Goal: Check status: Check status

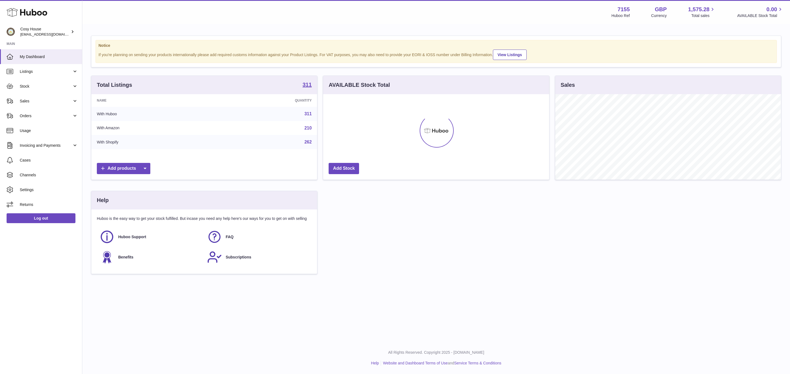
scroll to position [86, 225]
click at [42, 104] on span "Sales" at bounding box center [46, 101] width 52 height 5
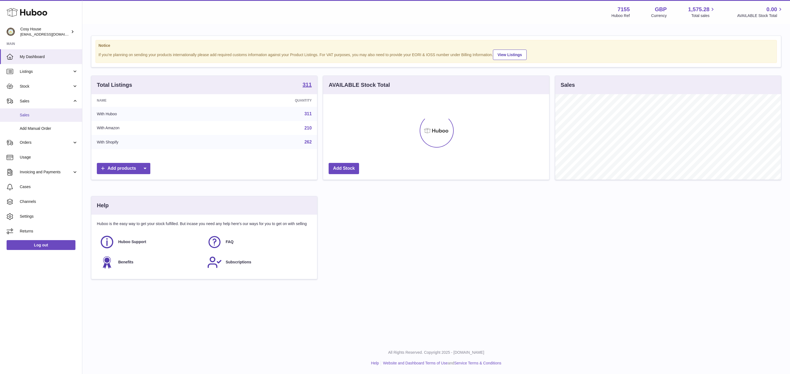
click at [40, 118] on span "Sales" at bounding box center [49, 115] width 58 height 5
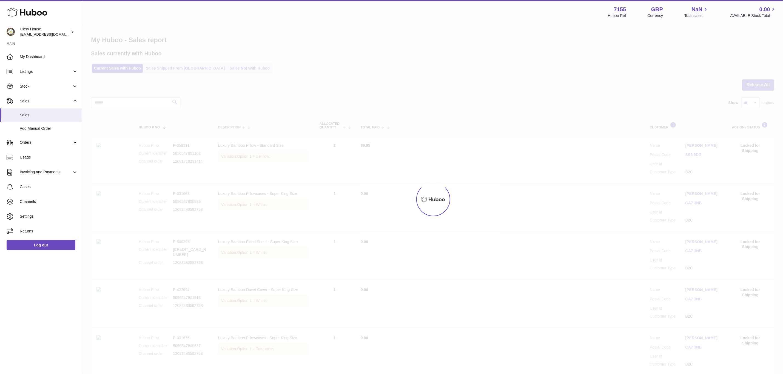
click at [188, 73] on div at bounding box center [432, 200] width 701 height 350
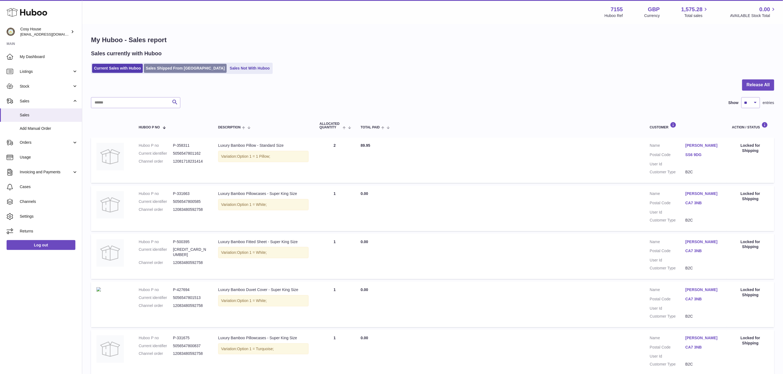
click at [177, 73] on link "Sales Shipped From [GEOGRAPHIC_DATA]" at bounding box center [185, 68] width 83 height 9
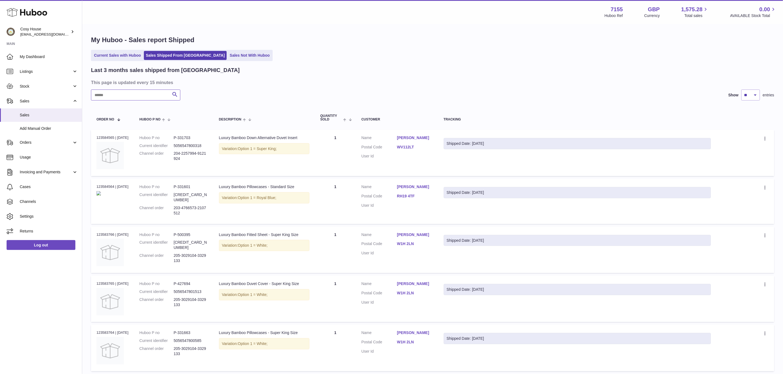
click at [152, 101] on input "text" at bounding box center [135, 95] width 89 height 11
paste input "**********"
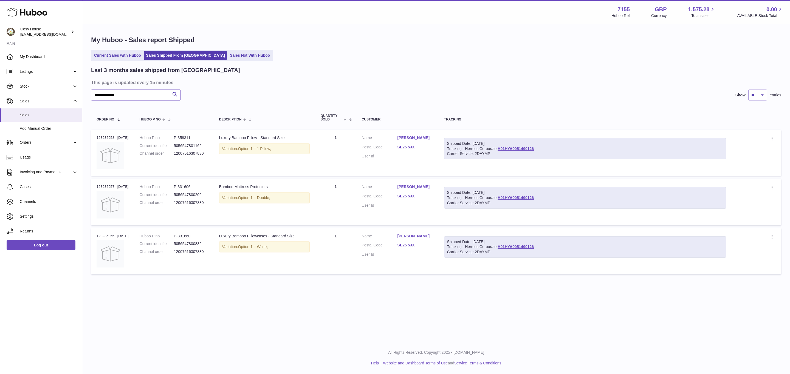
type input "**********"
drag, startPoint x: 562, startPoint y: 160, endPoint x: 513, endPoint y: 161, distance: 48.6
click at [513, 160] on div "Shipped Date: [DATE] Tracking - Hermes Corporate: H01HYA0051490126 Carrier Serv…" at bounding box center [585, 149] width 282 height 22
copy link "H01HYA0051490126"
click at [531, 151] on link "H01HYA0051490126" at bounding box center [515, 149] width 36 height 4
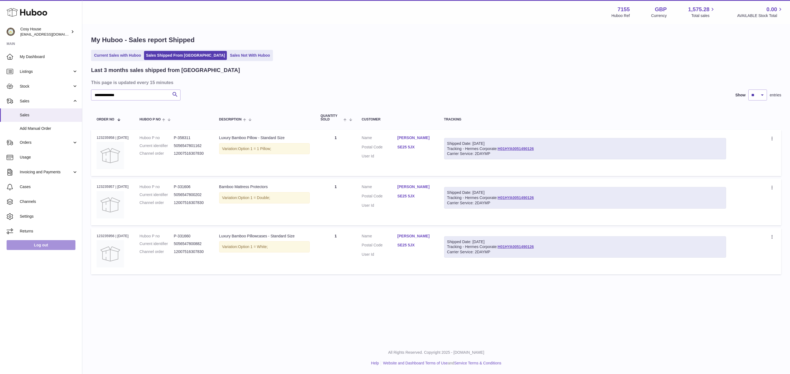
drag, startPoint x: 36, startPoint y: 253, endPoint x: 41, endPoint y: 254, distance: 4.4
click at [36, 250] on link "Log out" at bounding box center [41, 245] width 69 height 10
